Goal: Information Seeking & Learning: Learn about a topic

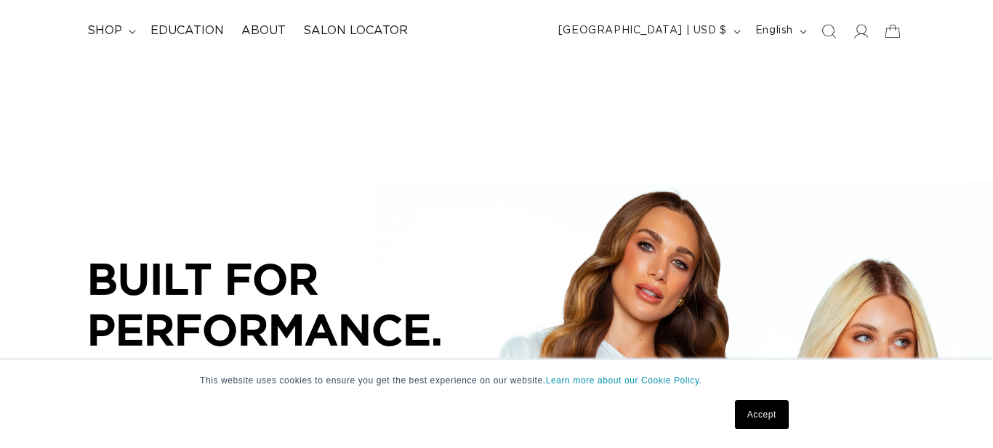
scroll to position [116, 0]
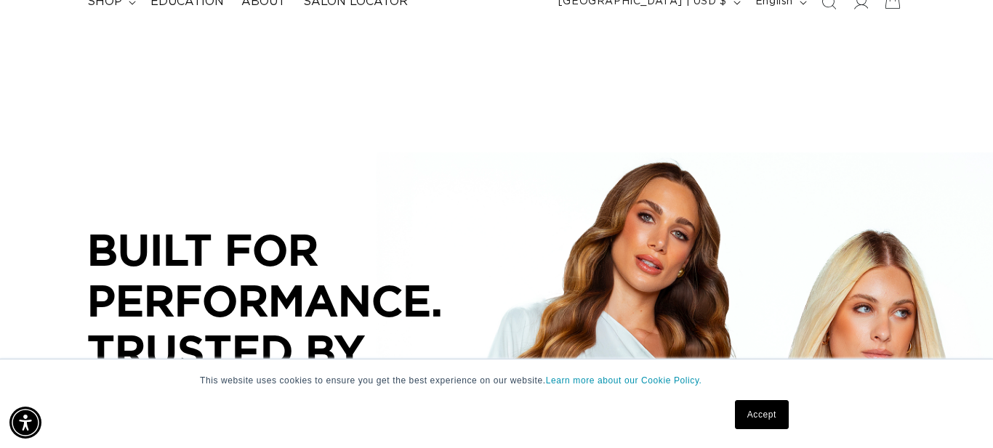
click at [762, 414] on link "Accept" at bounding box center [762, 414] width 54 height 29
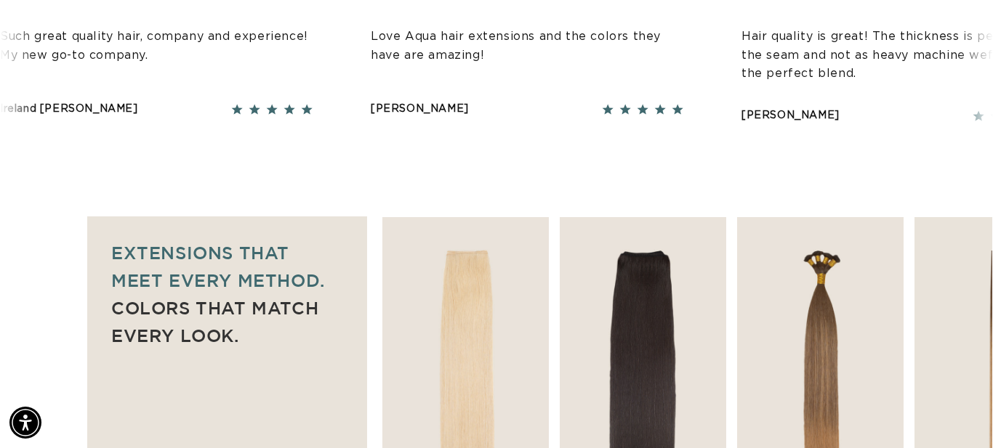
scroll to position [0, 0]
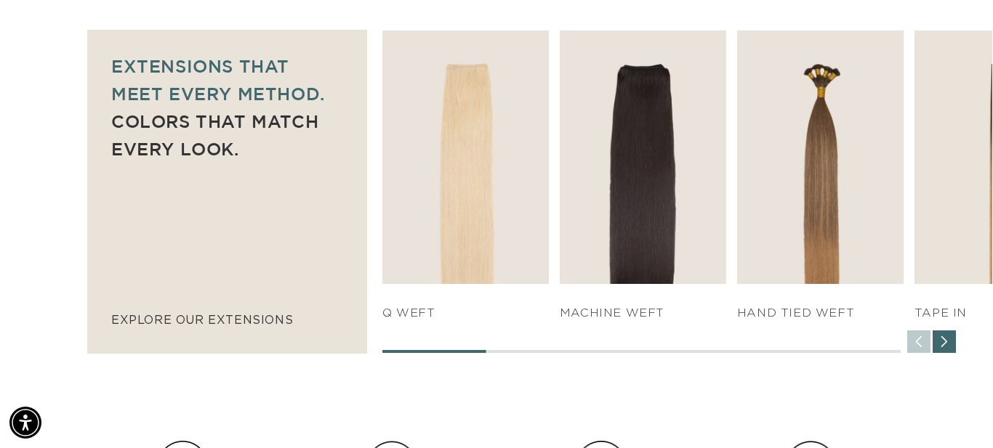
click at [949, 337] on div "Next slide" at bounding box center [944, 342] width 23 height 23
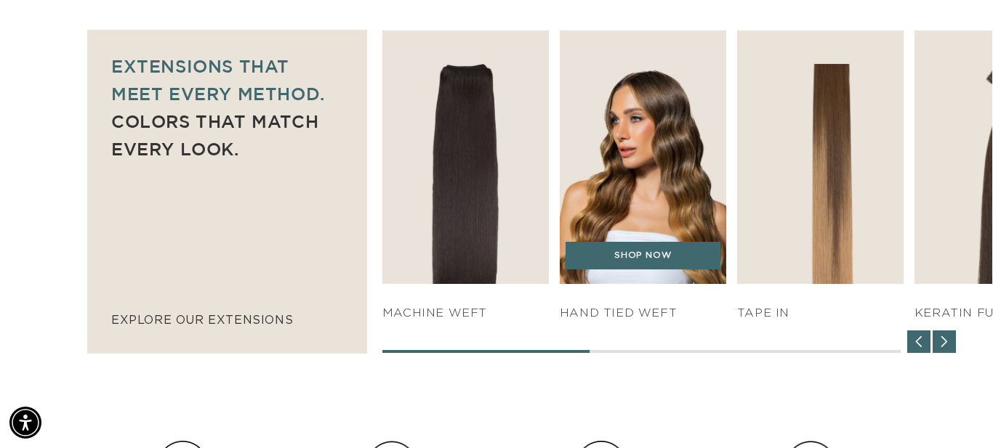
click at [643, 171] on img "3 / 7" at bounding box center [642, 158] width 174 height 266
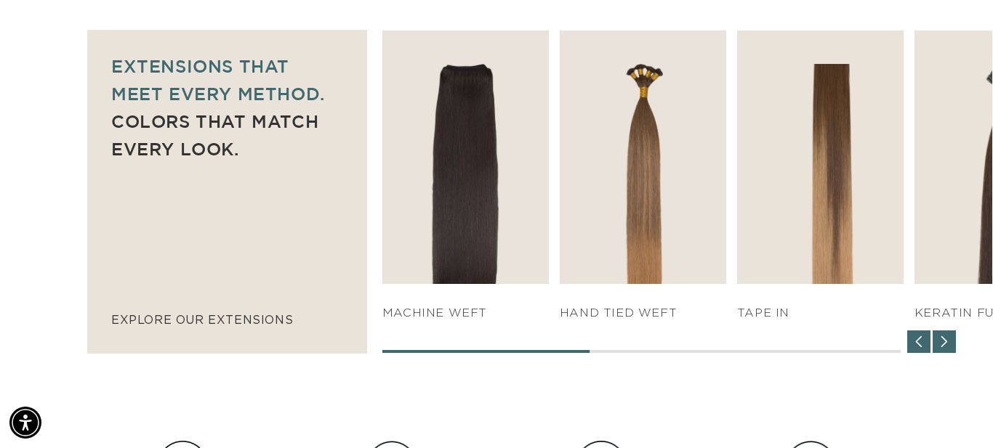
click at [943, 341] on div "Next slide" at bounding box center [944, 342] width 23 height 23
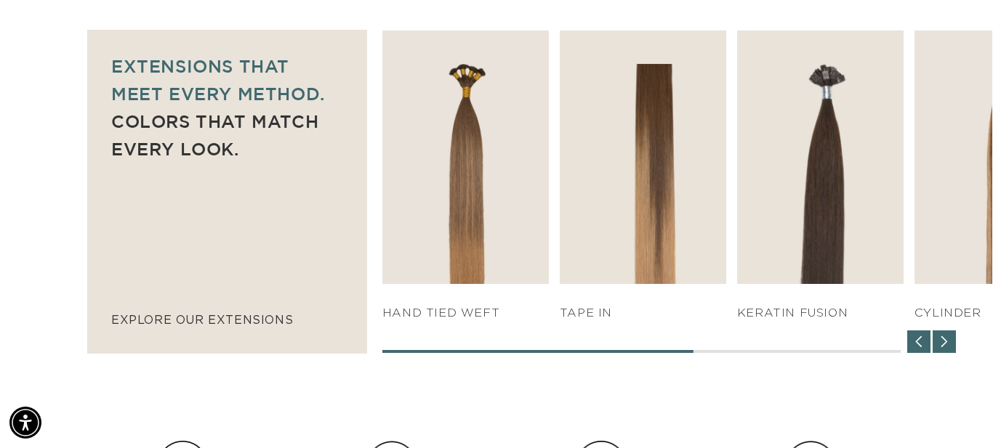
click at [943, 341] on div "Next slide" at bounding box center [944, 342] width 23 height 23
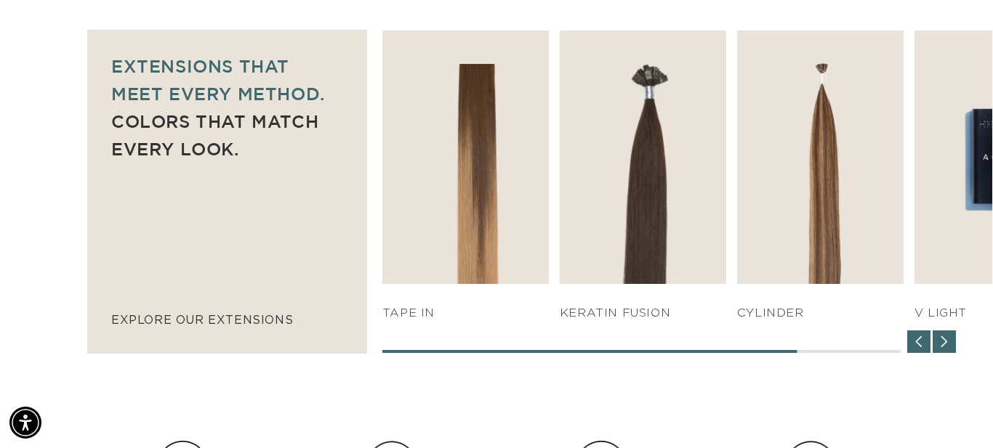
click at [943, 341] on div "Next slide" at bounding box center [944, 342] width 23 height 23
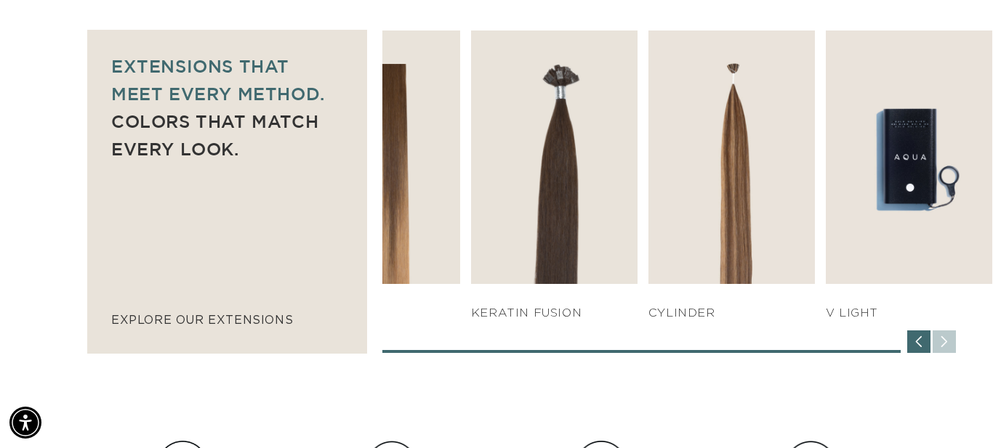
click at [943, 341] on div "SHOP NOW q weft SHOP NOW Machine Weft SHOP NOW" at bounding box center [687, 192] width 610 height 323
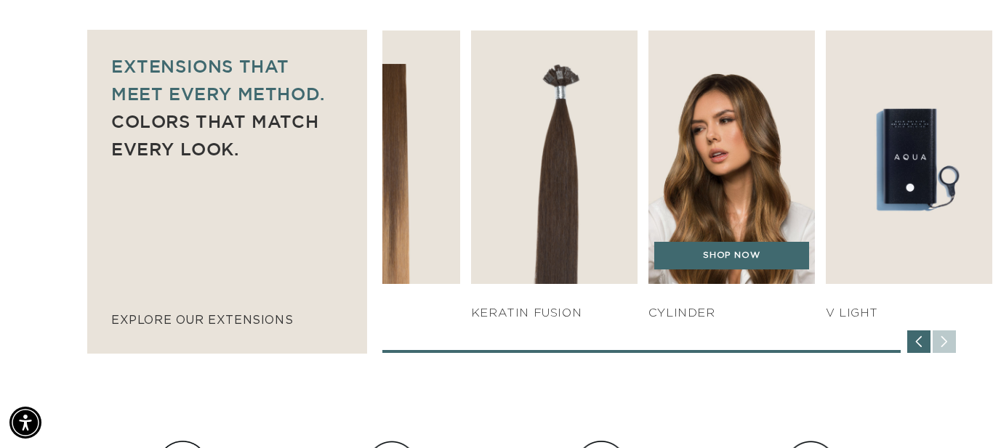
click at [754, 139] on img "6 / 7" at bounding box center [731, 158] width 174 height 266
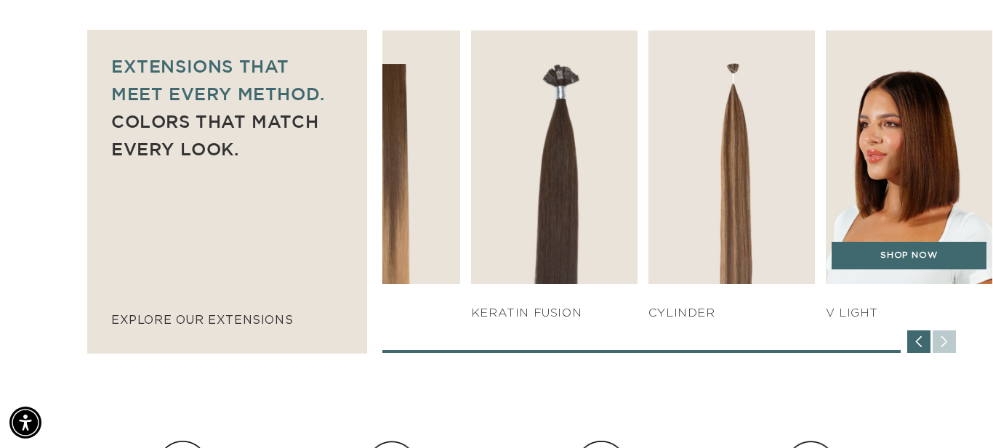
click at [933, 164] on img "7 / 7" at bounding box center [908, 158] width 174 height 266
click at [927, 257] on link "SHOP NOW" at bounding box center [908, 256] width 155 height 28
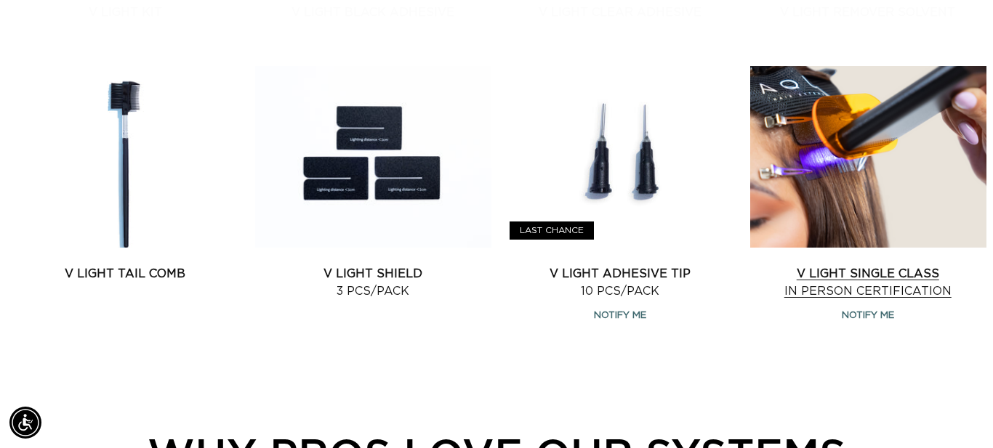
scroll to position [0, 1832]
click at [872, 294] on link "V Light Single Class In Person Certification" at bounding box center [868, 282] width 236 height 35
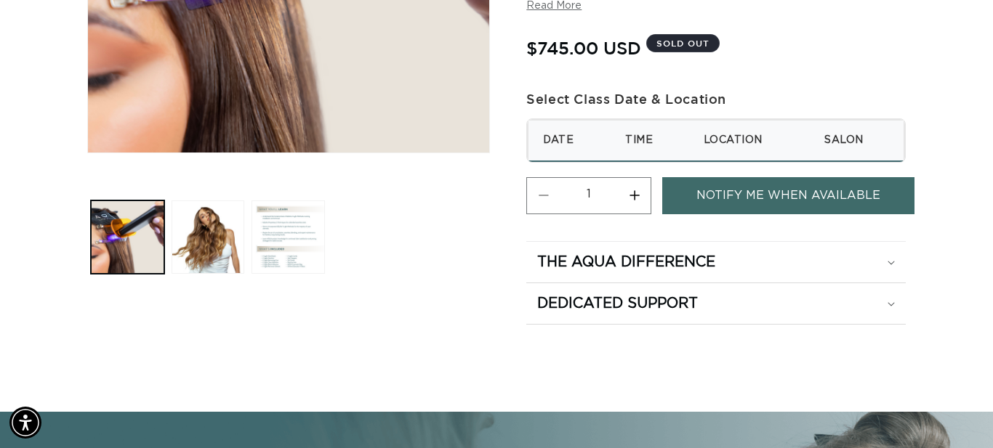
scroll to position [0, 916]
click at [722, 135] on th "Location" at bounding box center [749, 140] width 121 height 41
click at [798, 197] on span "Notify me when available" at bounding box center [788, 195] width 184 height 37
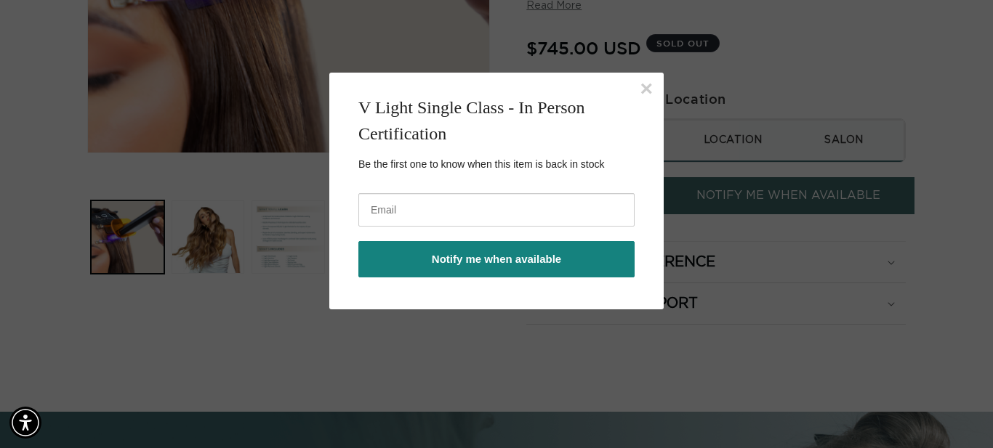
scroll to position [0, 0]
click at [509, 212] on input "email" at bounding box center [496, 209] width 276 height 33
type input "sharma.eissinc@gmail.com"
click at [483, 263] on button "Notify me when available" at bounding box center [496, 259] width 276 height 36
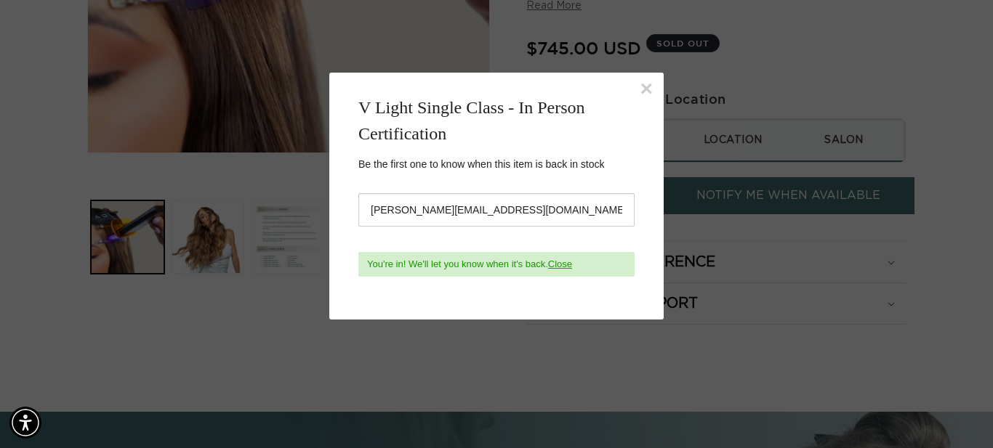
scroll to position [0, 0]
click at [644, 89] on button "×" at bounding box center [646, 89] width 13 height 22
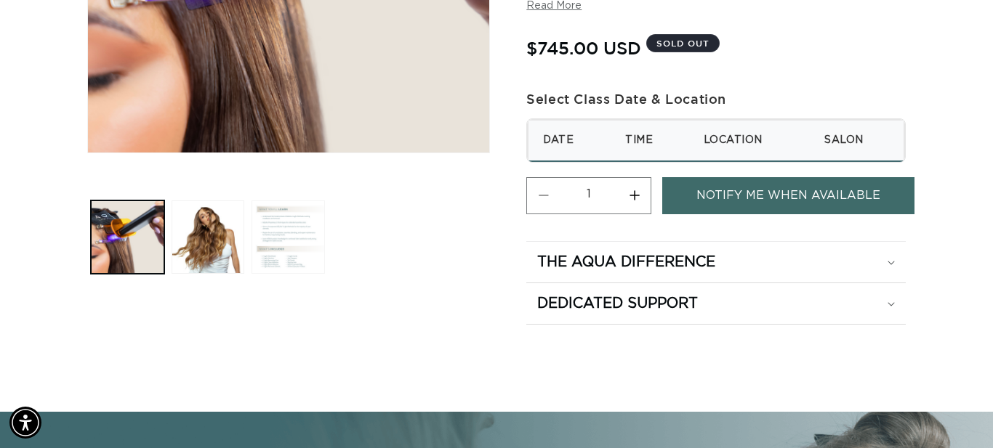
click at [281, 238] on button "Load image 3 in gallery view" at bounding box center [287, 237] width 73 height 73
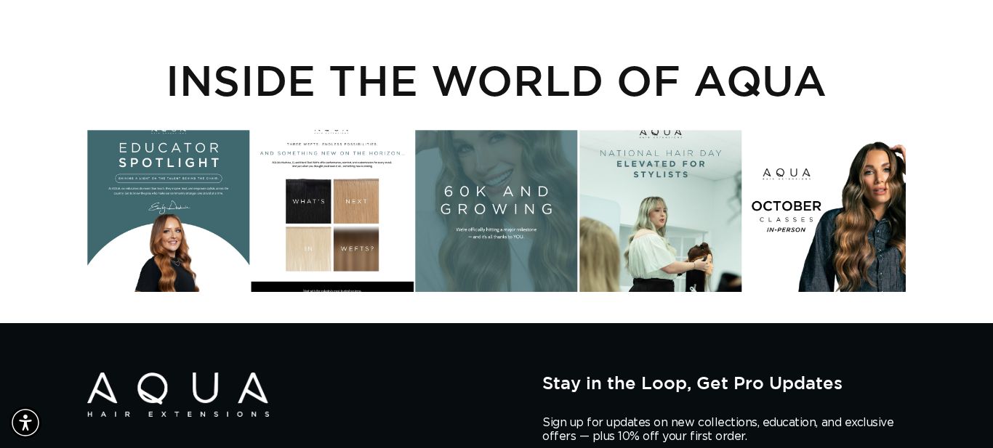
scroll to position [0, 916]
click at [853, 246] on div "Instagram post opens in a popup" at bounding box center [825, 211] width 162 height 162
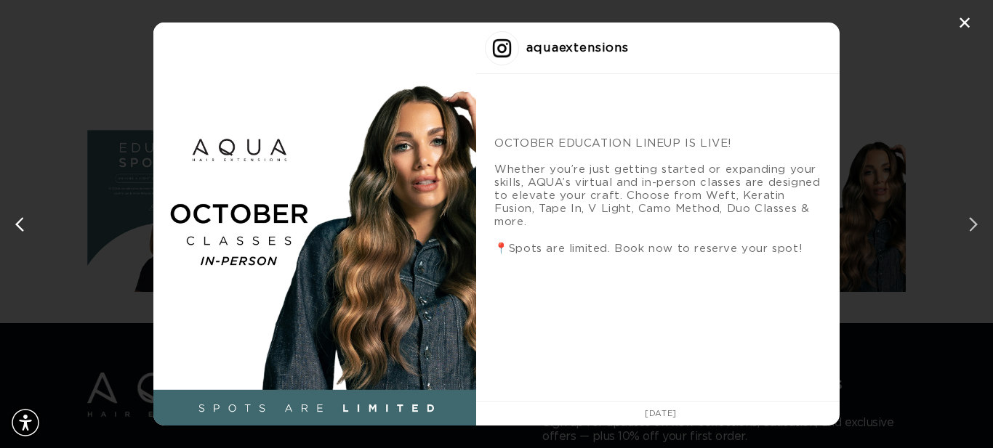
click at [970, 225] on div "next post" at bounding box center [970, 224] width 23 height 23
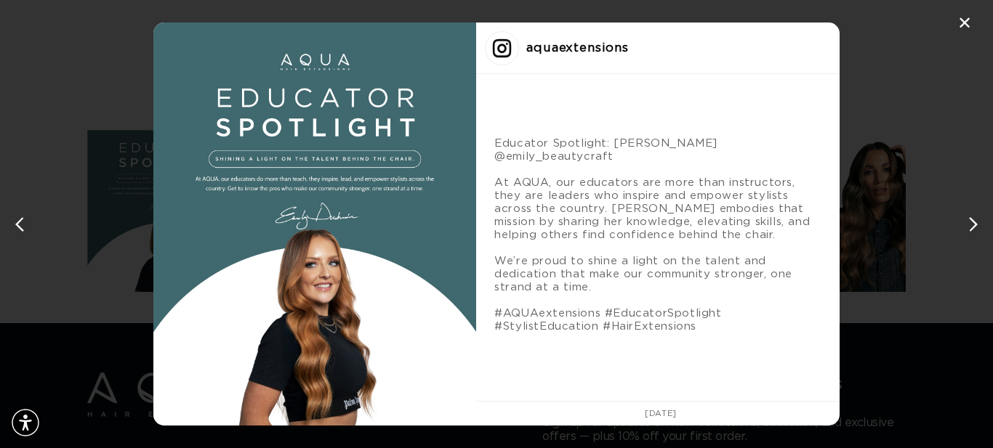
scroll to position [0, 1832]
click at [970, 225] on div "next post" at bounding box center [970, 224] width 23 height 23
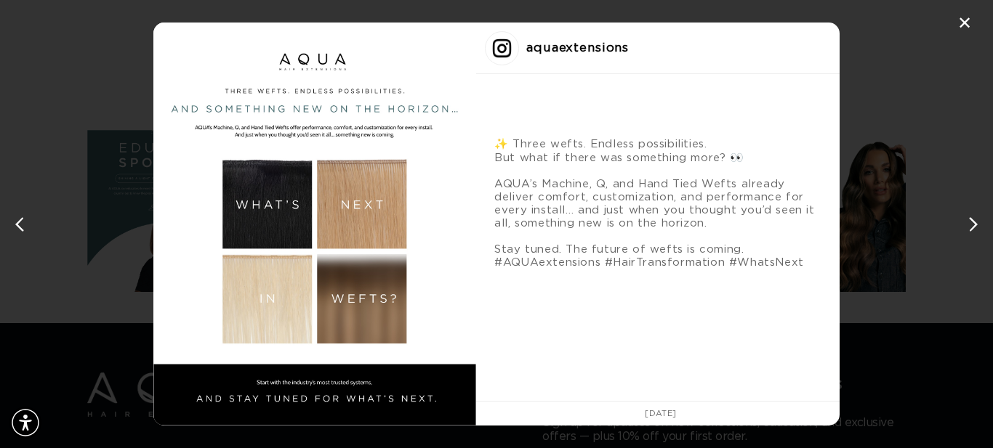
scroll to position [0, 0]
click at [970, 225] on div "next post" at bounding box center [970, 224] width 23 height 23
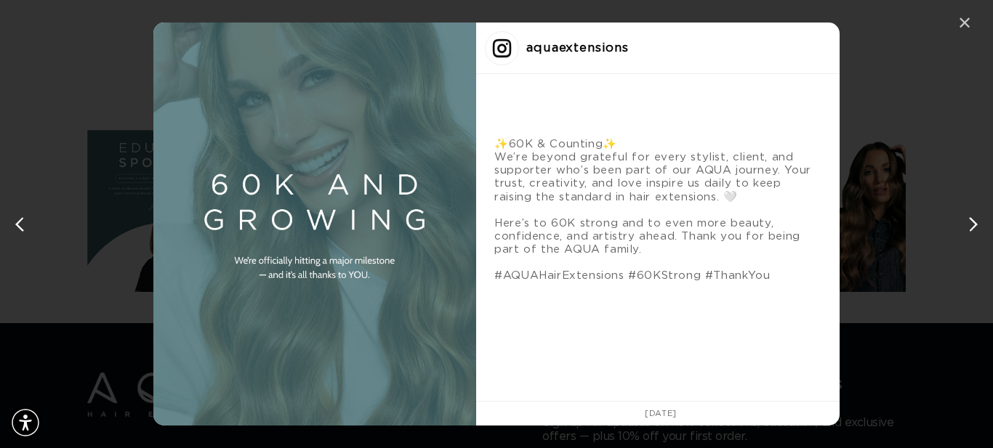
click at [964, 27] on div "✕" at bounding box center [965, 23] width 22 height 22
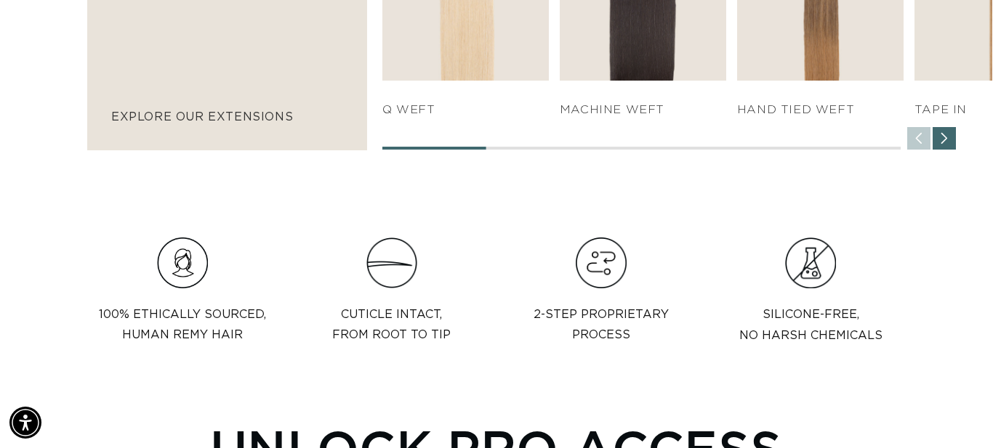
click at [172, 281] on img at bounding box center [182, 263] width 51 height 51
click at [266, 311] on p "100% Ethically sourced,  Human Remy Hair" at bounding box center [182, 326] width 167 height 42
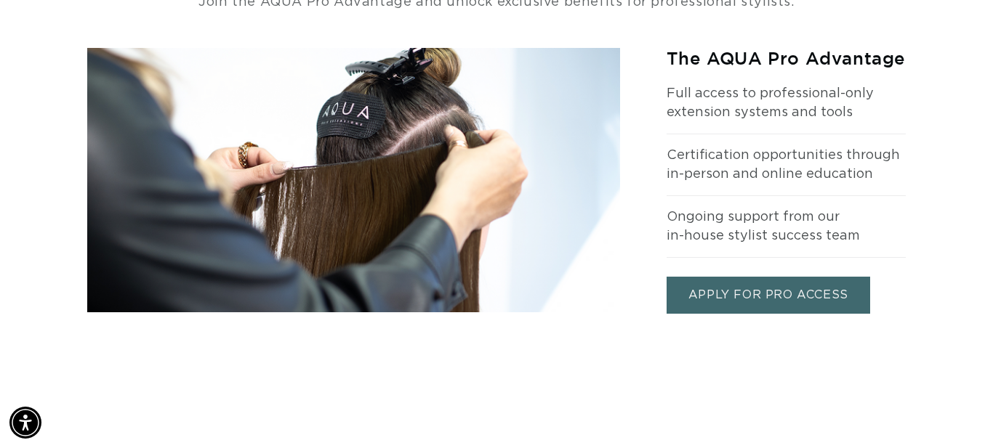
click at [805, 292] on link "APPLY FOR PRO ACCESS" at bounding box center [769, 295] width 204 height 37
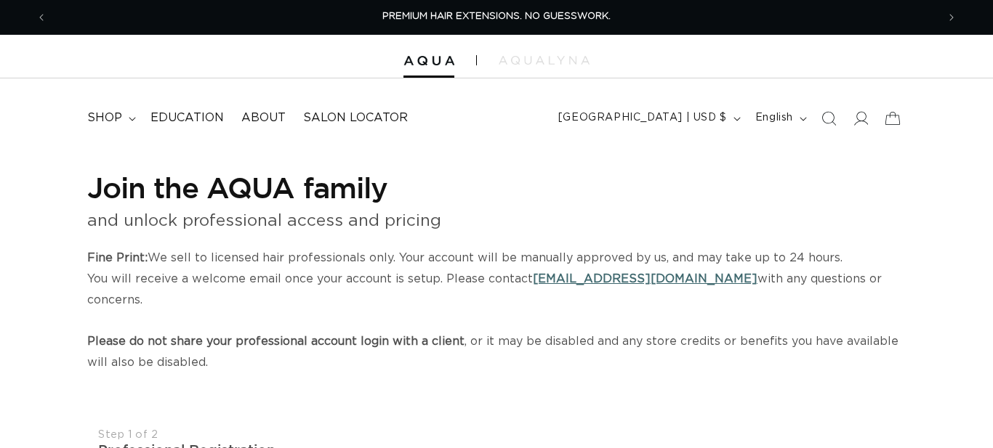
select select "US"
select select "[GEOGRAPHIC_DATA]"
click at [191, 113] on span "Education" at bounding box center [186, 117] width 73 height 15
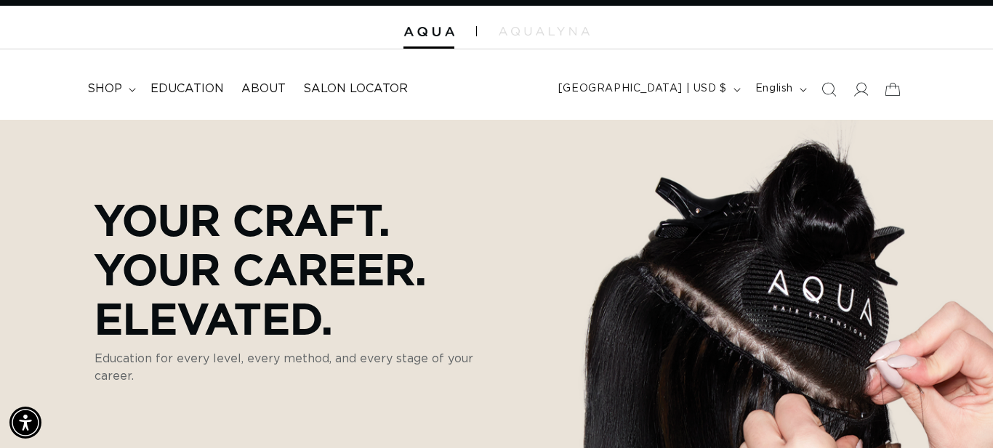
scroll to position [0, 1832]
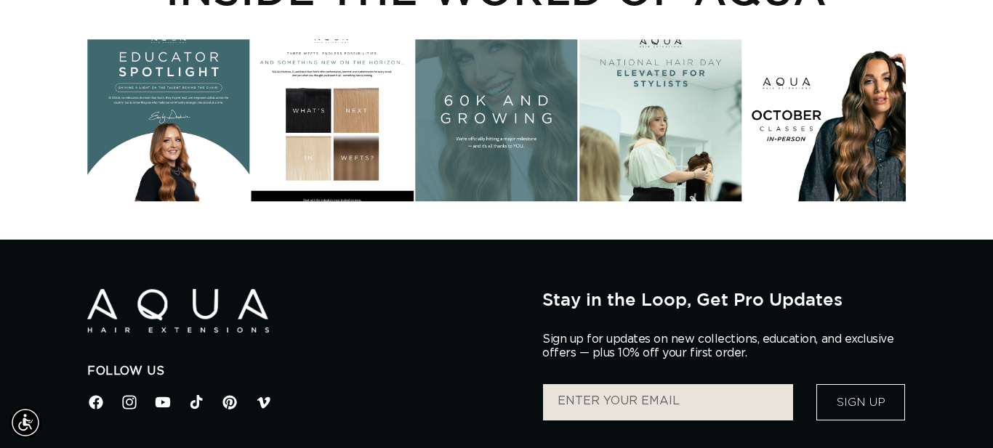
scroll to position [0, 916]
click at [793, 145] on div "Instagram post opens in a popup" at bounding box center [825, 120] width 162 height 162
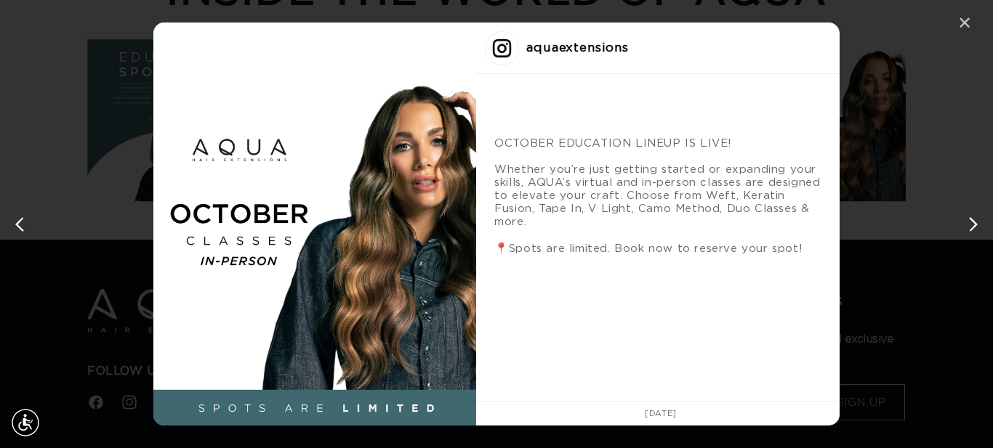
click at [967, 28] on div "✕" at bounding box center [965, 23] width 22 height 22
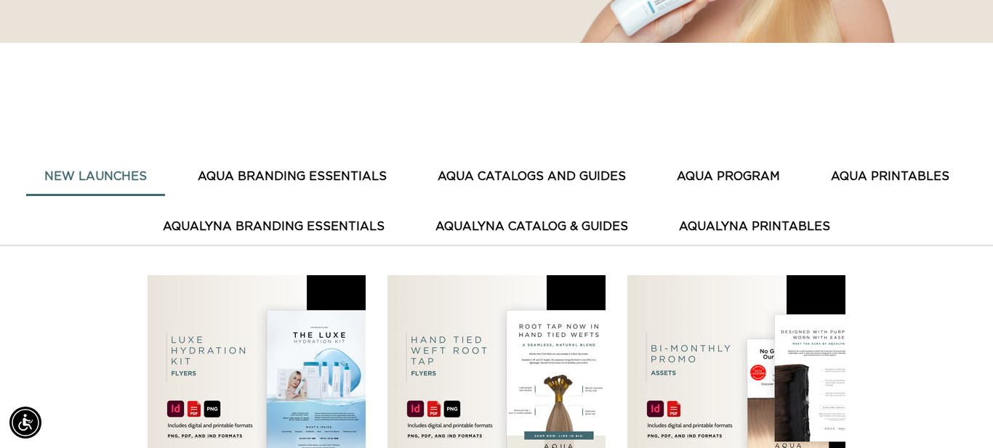
scroll to position [0, 0]
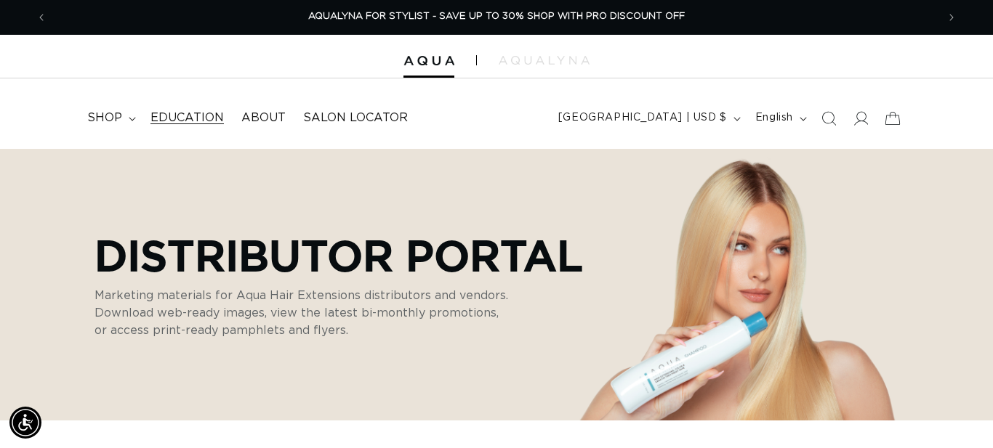
click at [195, 120] on span "Education" at bounding box center [186, 117] width 73 height 15
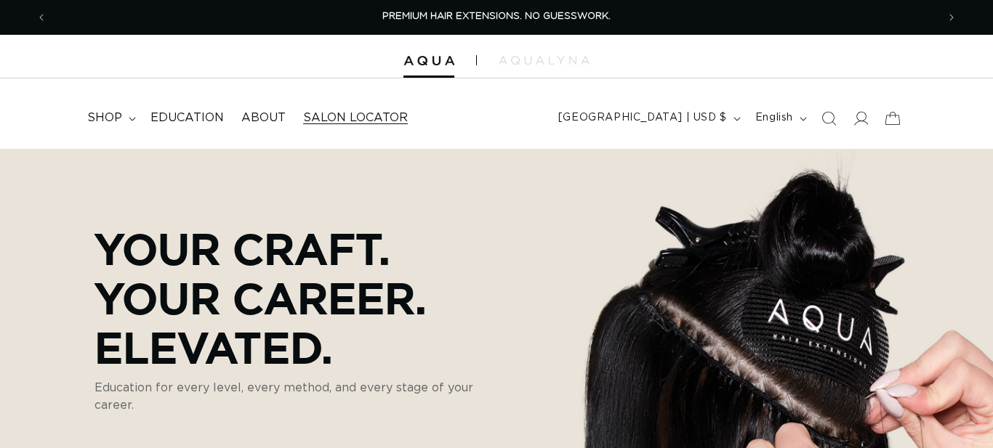
click at [351, 115] on span "Salon Locator" at bounding box center [355, 117] width 105 height 15
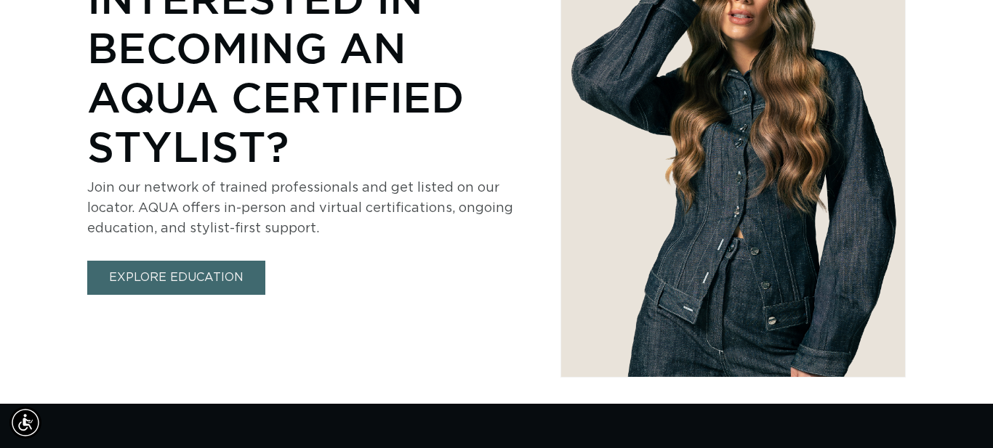
scroll to position [809, 0]
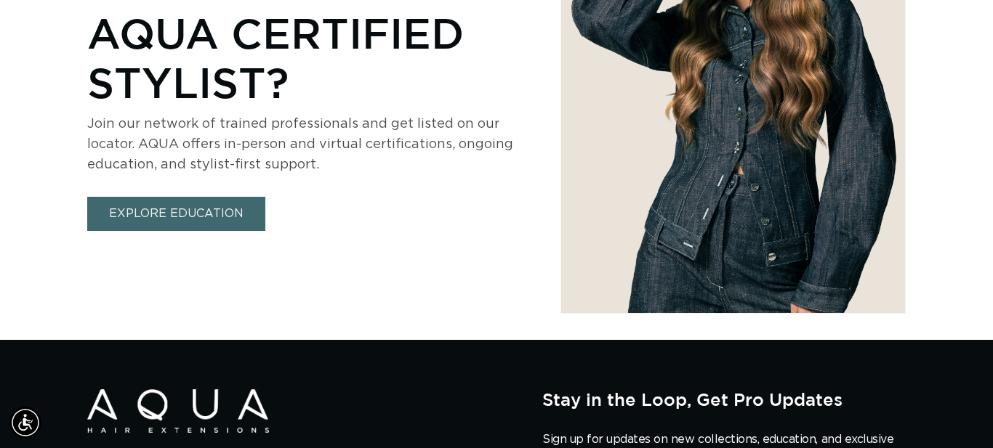
click at [150, 212] on link "EXPLORE EDUCATION" at bounding box center [176, 214] width 178 height 34
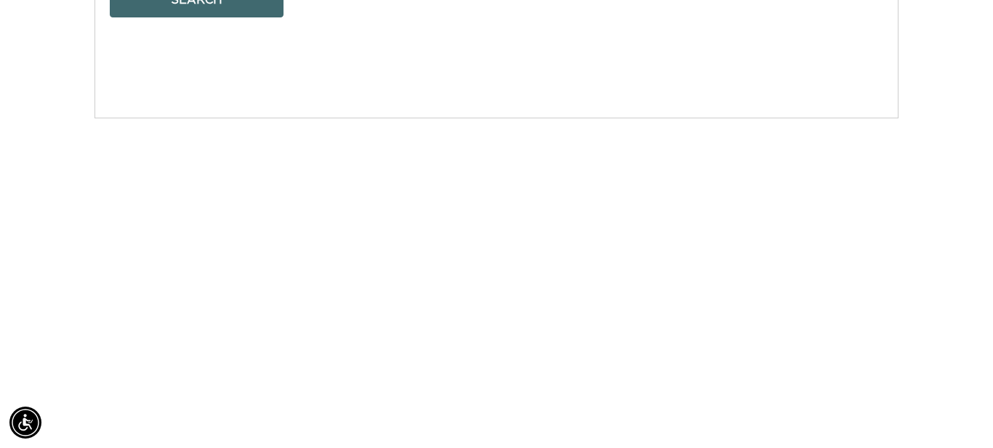
scroll to position [1611, 0]
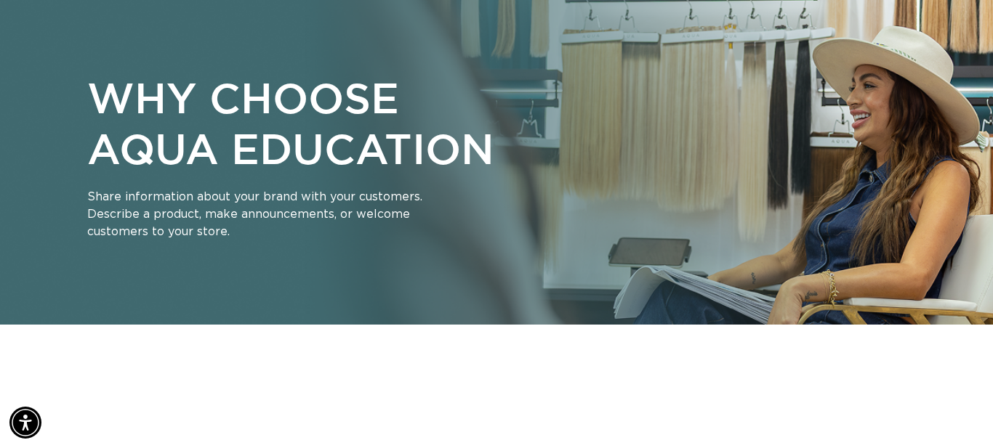
scroll to position [0, 1832]
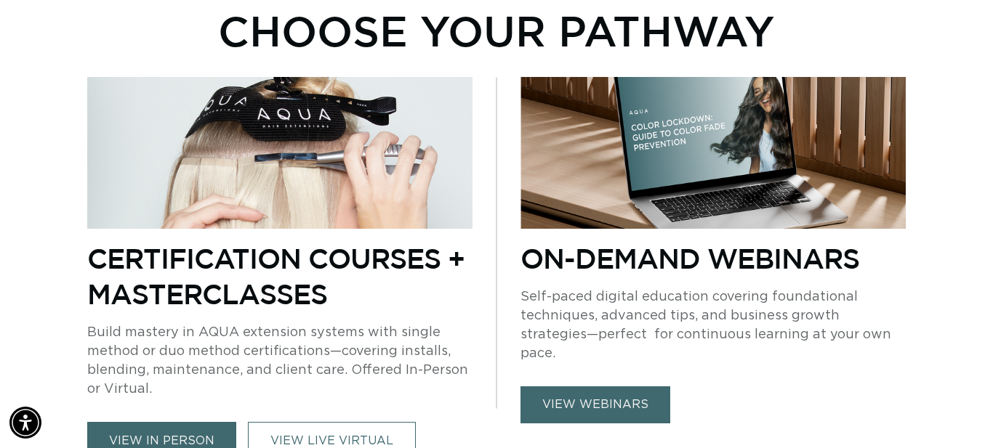
click at [588, 391] on link "view webinars" at bounding box center [595, 405] width 150 height 37
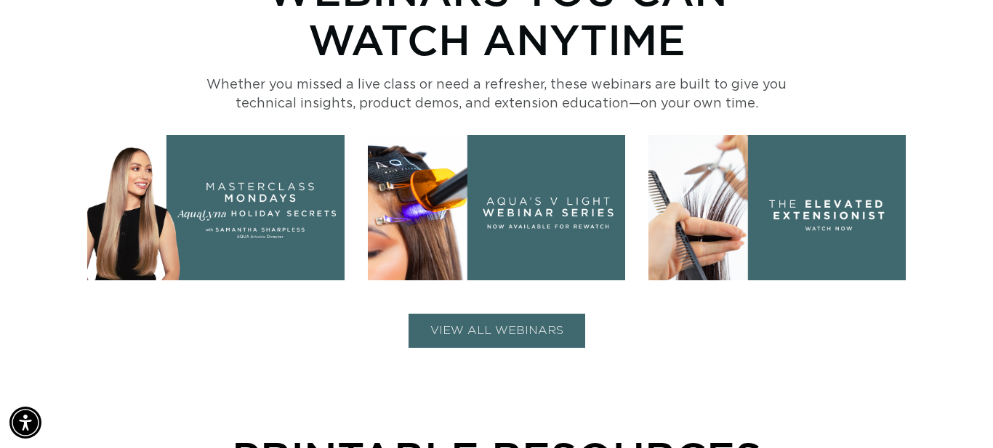
scroll to position [0, 1832]
click at [576, 212] on img at bounding box center [496, 207] width 257 height 145
